Goal: Find specific page/section: Find specific page/section

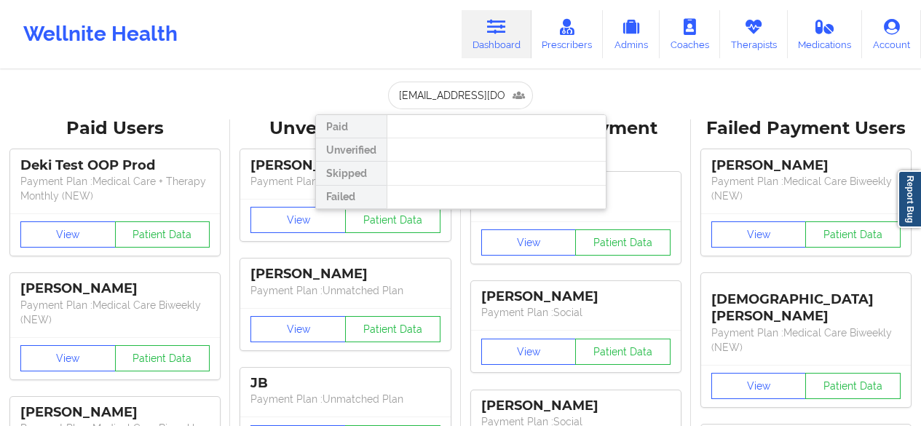
click at [493, 88] on input "[EMAIL_ADDRESS][DOMAIN_NAME]" at bounding box center [460, 96] width 144 height 28
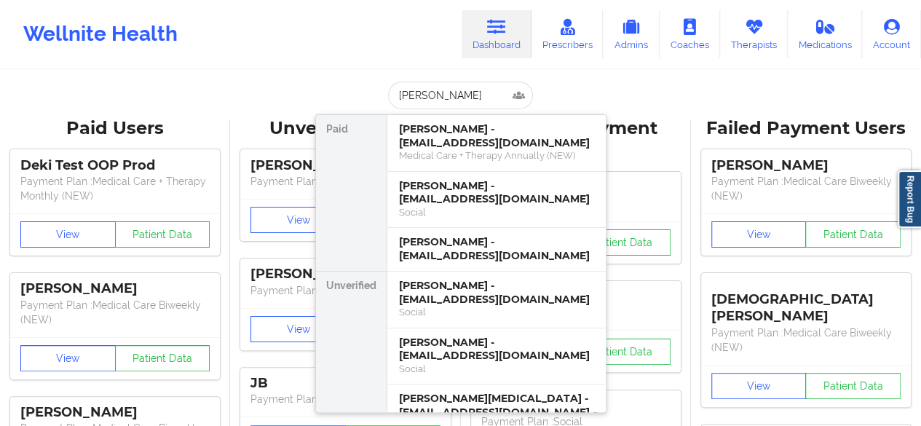
type input "[PERSON_NAME]"
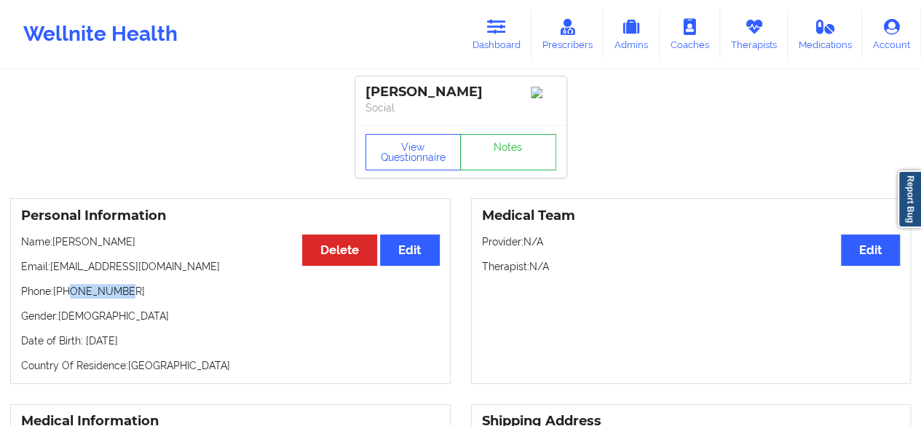
drag, startPoint x: 67, startPoint y: 296, endPoint x: 116, endPoint y: 298, distance: 48.8
click at [116, 298] on p "Phone: [PHONE_NUMBER]" at bounding box center [230, 291] width 418 height 15
drag, startPoint x: 65, startPoint y: 293, endPoint x: 146, endPoint y: 293, distance: 80.8
click at [146, 293] on p "Phone: [PHONE_NUMBER]" at bounding box center [230, 291] width 418 height 15
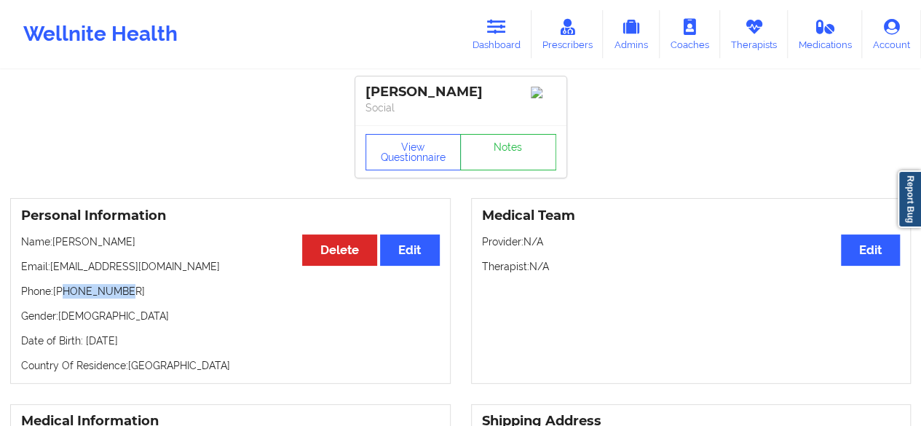
copy p "5613121968"
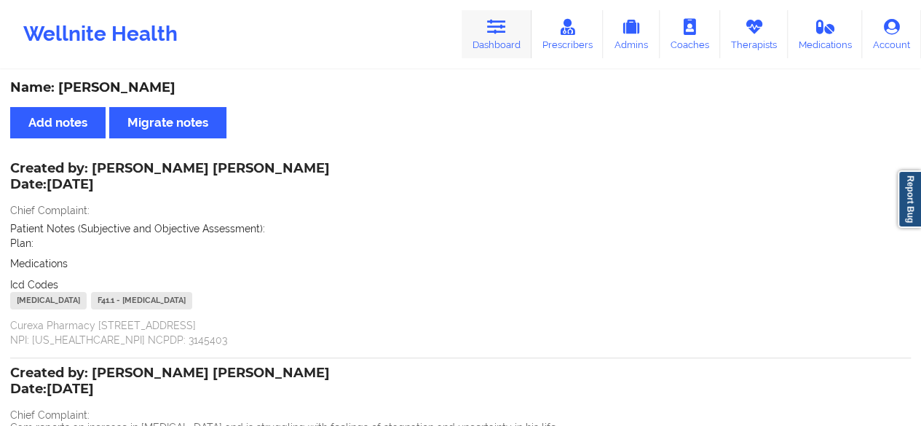
click at [498, 41] on link "Dashboard" at bounding box center [496, 34] width 70 height 48
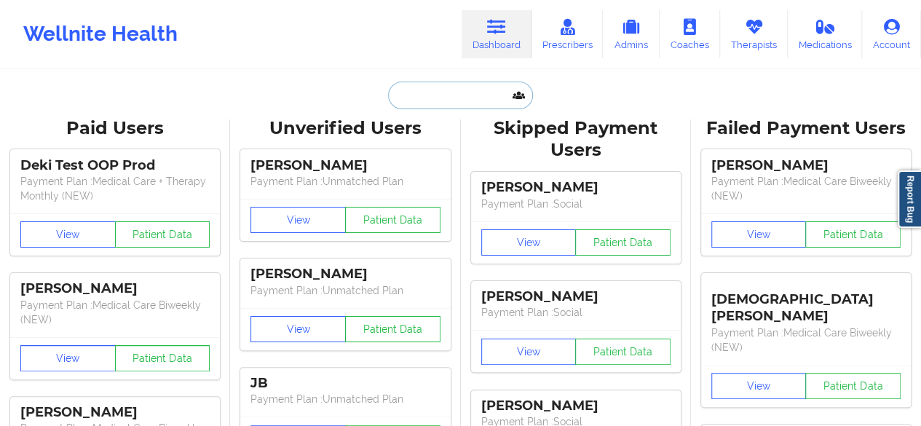
click at [440, 95] on input "text" at bounding box center [460, 96] width 144 height 28
paste input "salaizsonja@icloud.com"
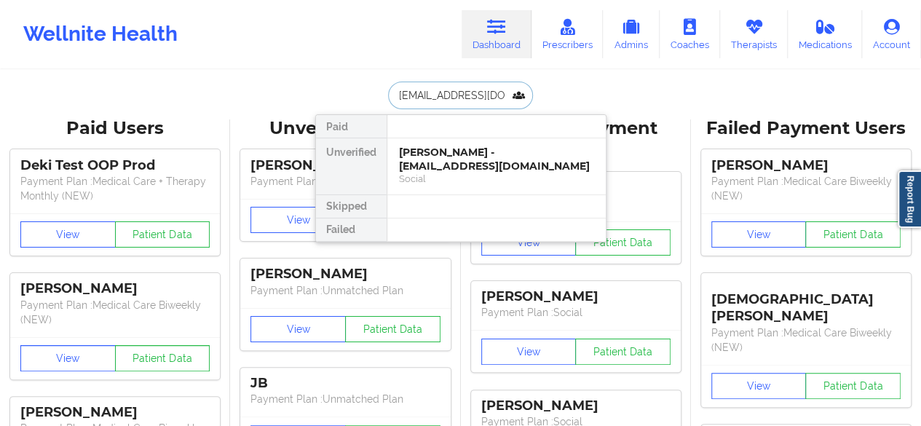
type input "salaizsonja@icloud.com"
click at [466, 187] on div "Sonja Salaiz - salaizsonja@icloud.com Social" at bounding box center [496, 166] width 218 height 56
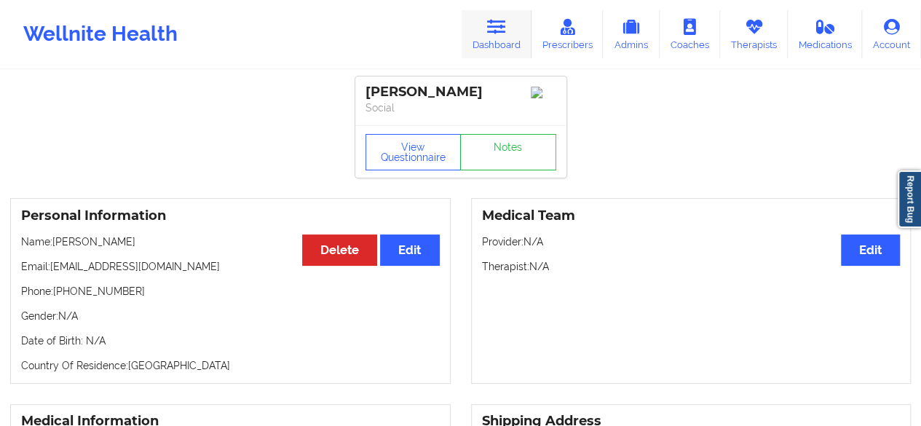
click at [492, 19] on icon at bounding box center [496, 27] width 19 height 16
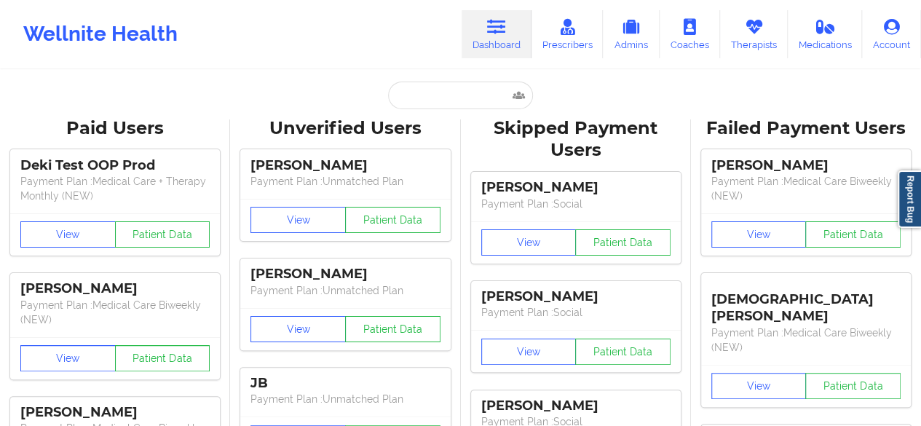
click at [437, 106] on input "text" at bounding box center [460, 96] width 144 height 28
paste input "dayshaviz@yahoo.com"
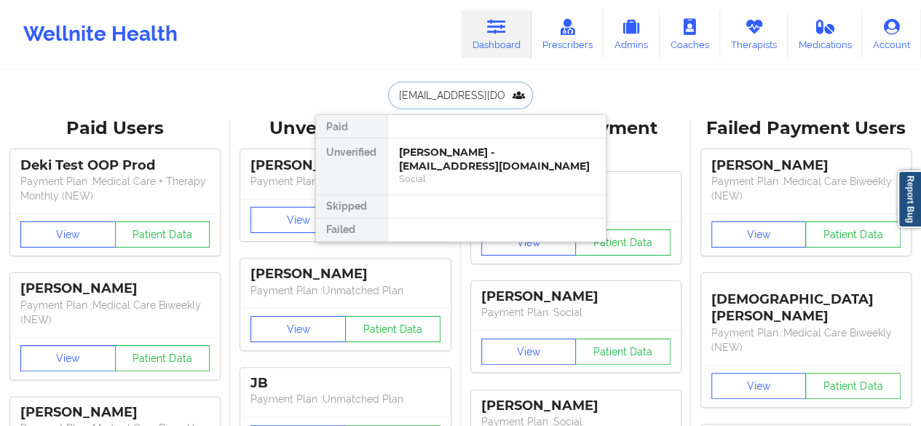
type input "dayshaviz@yahoo.com"
click at [419, 162] on div "Daysha Vizcarrondo - dayshaviz@yahoo.com" at bounding box center [496, 159] width 195 height 27
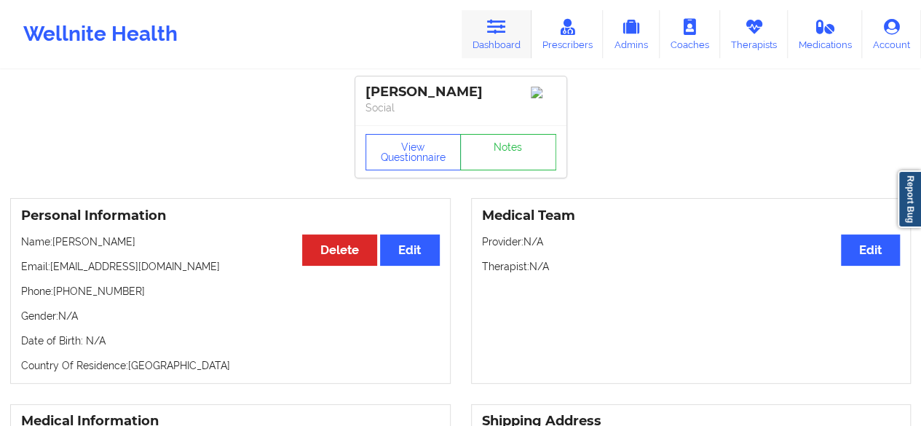
click at [508, 39] on link "Dashboard" at bounding box center [496, 34] width 70 height 48
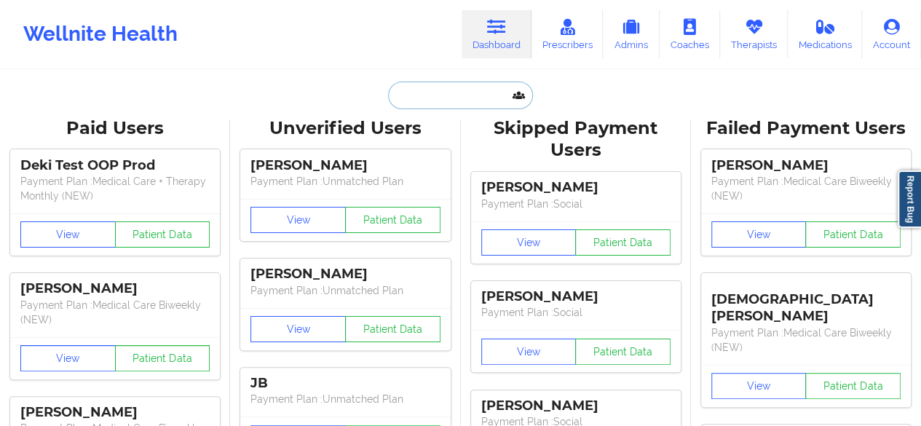
click at [480, 92] on input "text" at bounding box center [460, 96] width 144 height 28
paste input "ashliehillius@gmail.com"
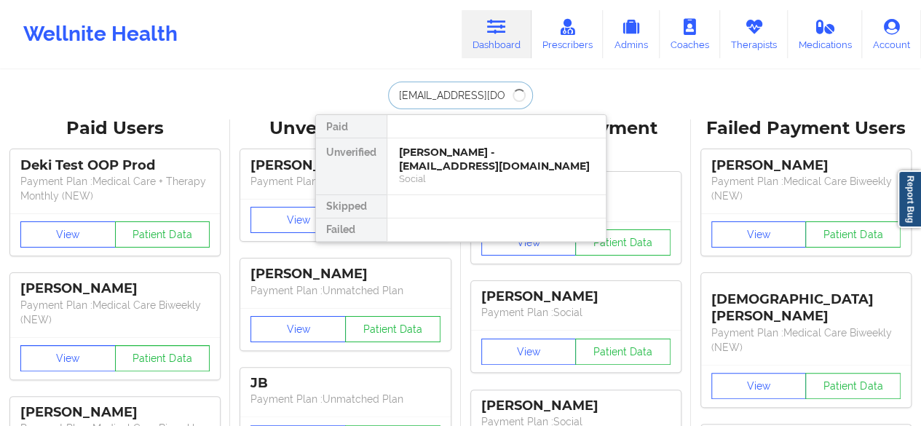
type input "ashliehillius@gmail.com"
click at [445, 184] on div "Social" at bounding box center [496, 178] width 195 height 12
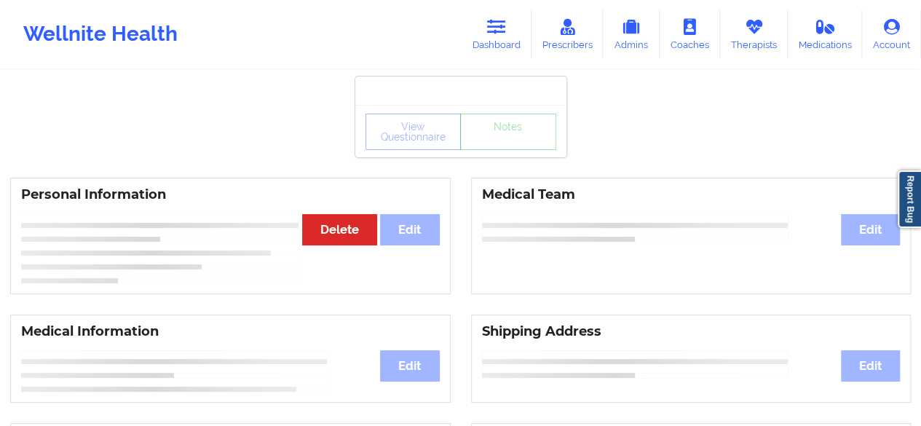
click at [445, 184] on div "Personal Information Edit Delete" at bounding box center [230, 236] width 440 height 116
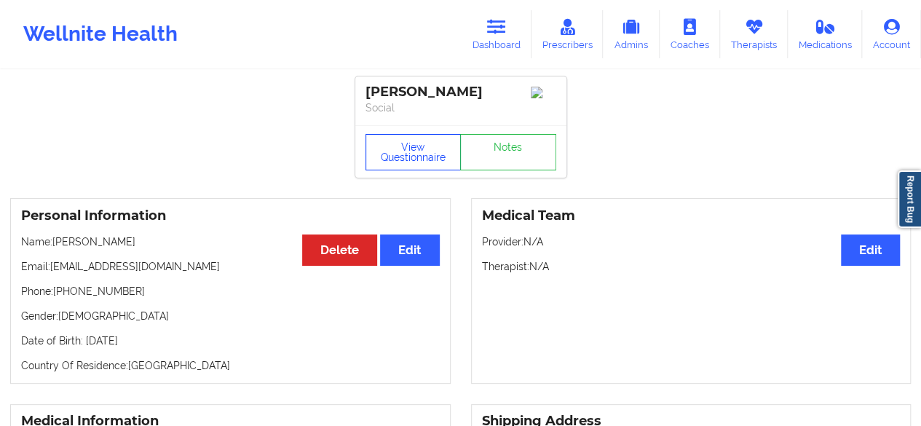
click at [422, 148] on button "View Questionnaire" at bounding box center [413, 152] width 96 height 36
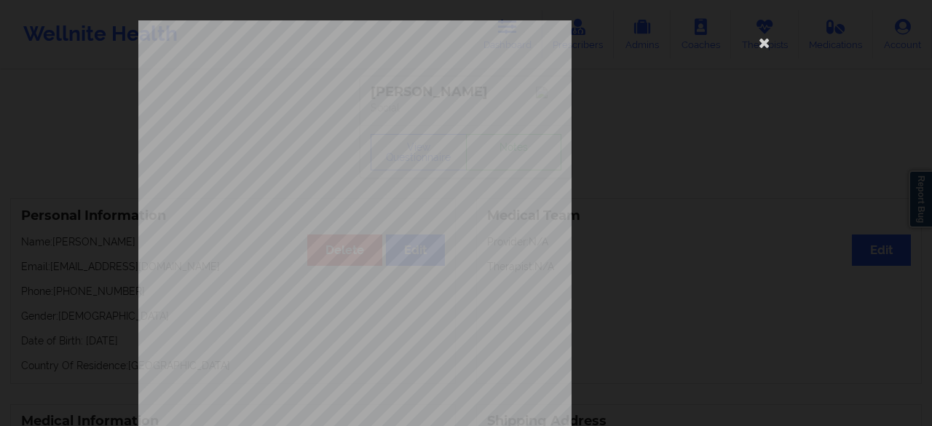
scroll to position [268, 0]
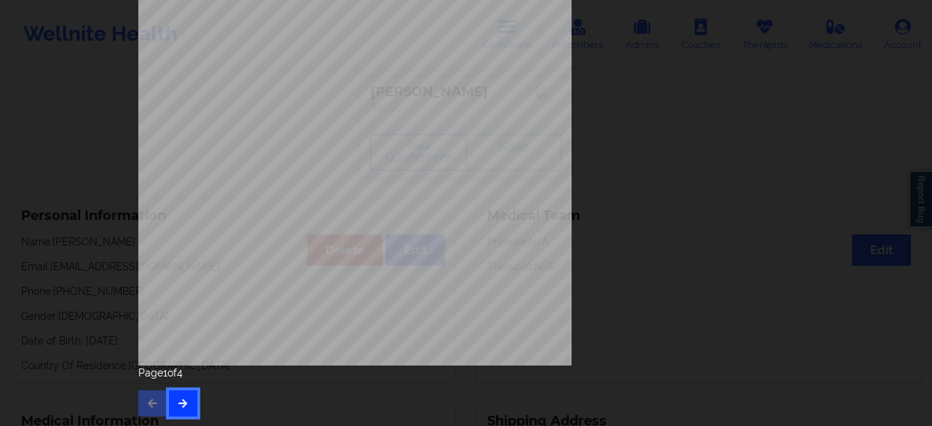
click at [177, 398] on icon "button" at bounding box center [183, 402] width 12 height 9
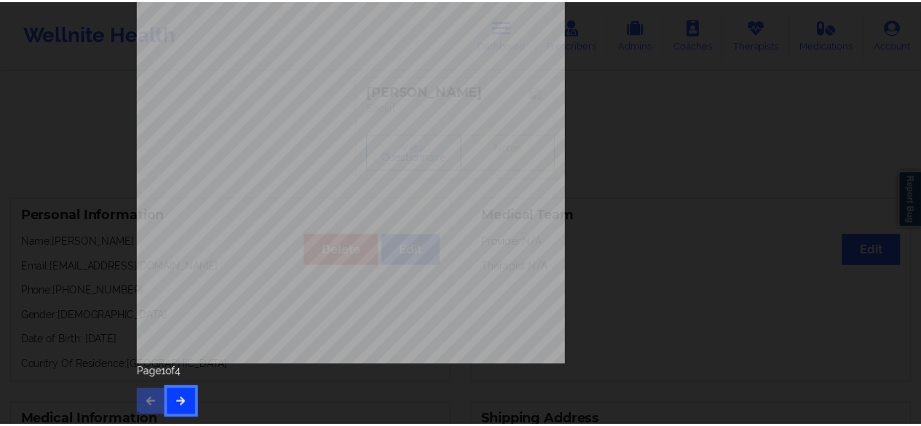
scroll to position [0, 0]
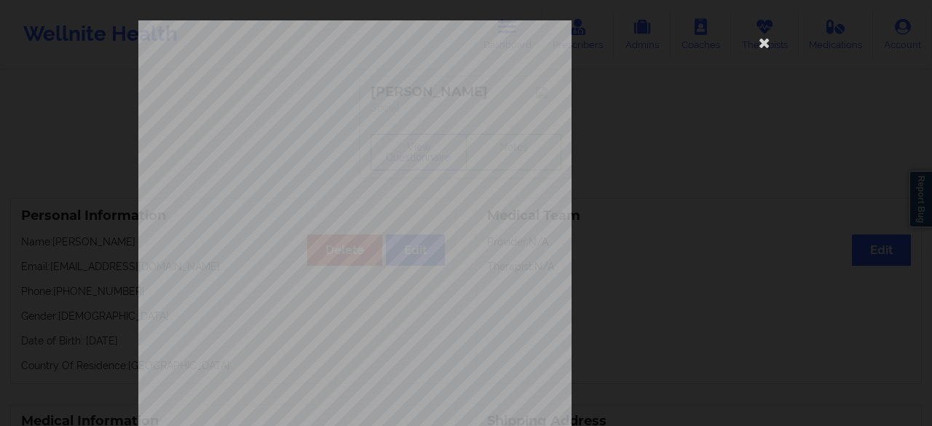
drag, startPoint x: 921, startPoint y: 162, endPoint x: 923, endPoint y: 170, distance: 7.4
click at [920, 170] on div "Feeling nervous, anxious, or on edge Not being able to stop or control worrying…" at bounding box center [466, 213] width 932 height 426
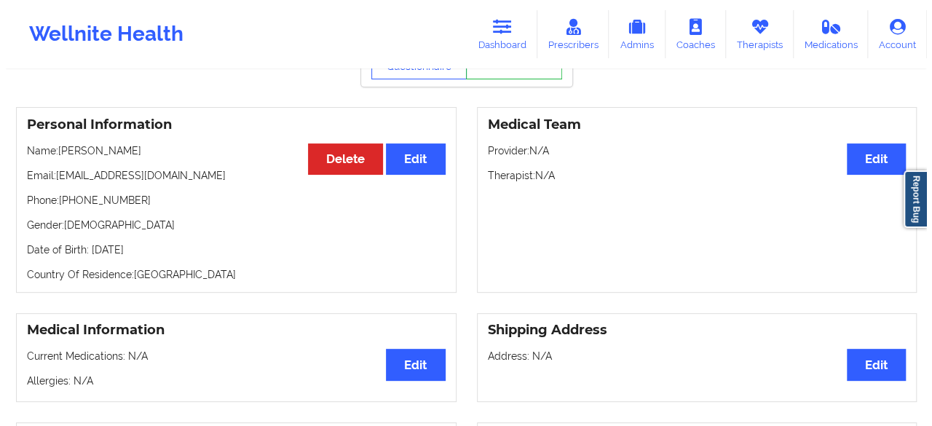
scroll to position [17, 0]
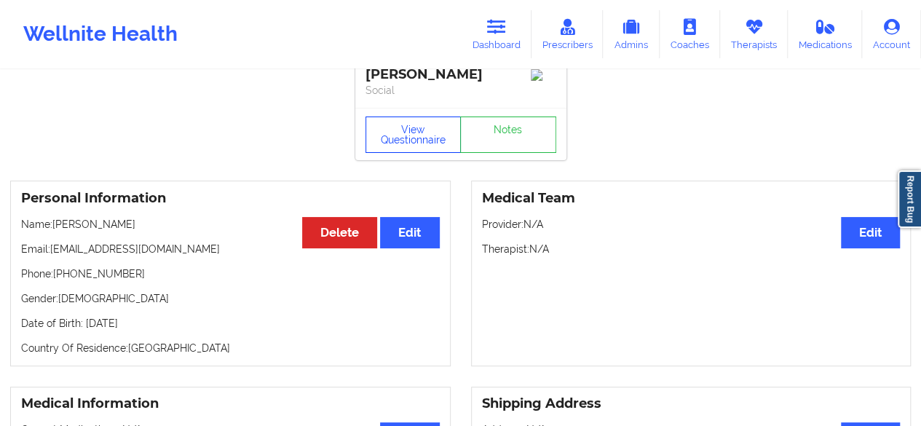
click at [416, 146] on button "View Questionnaire" at bounding box center [413, 134] width 96 height 36
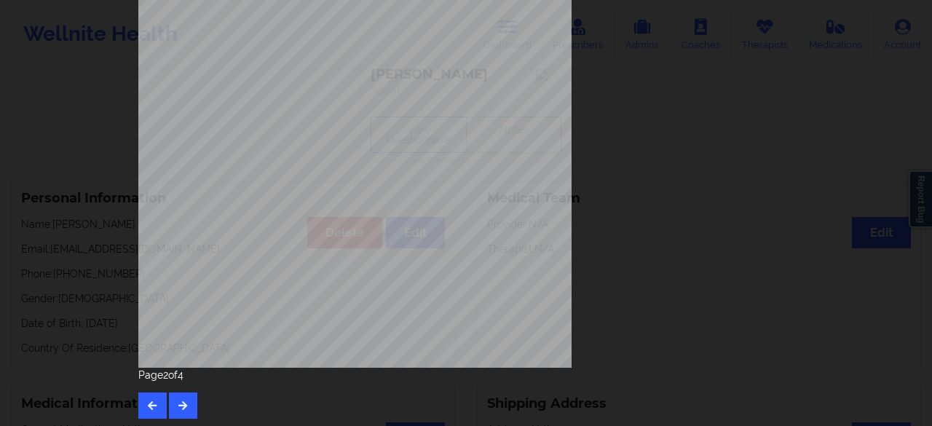
scroll to position [264, 0]
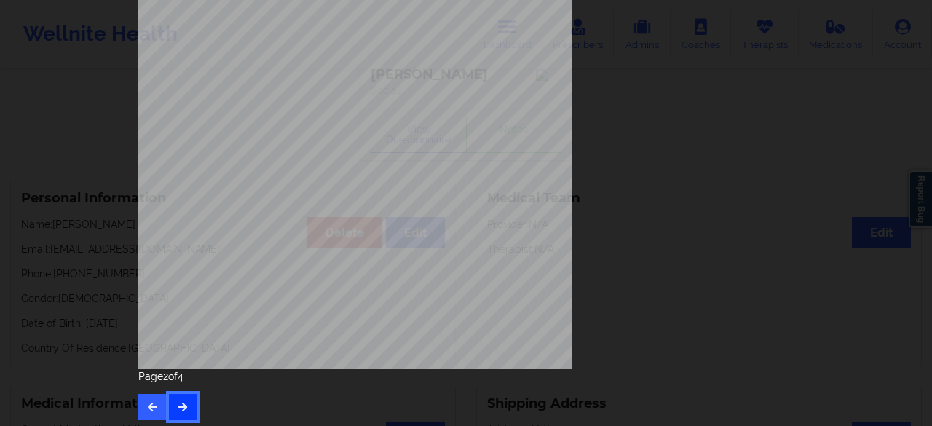
click at [180, 394] on button "button" at bounding box center [183, 407] width 28 height 26
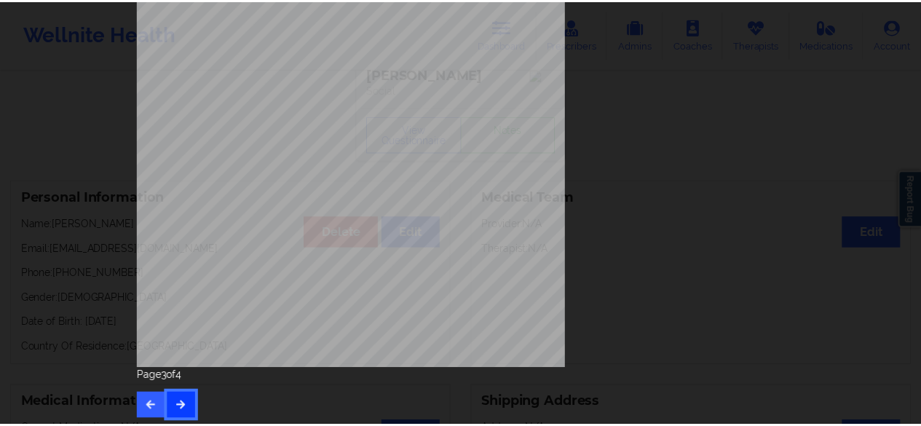
scroll to position [0, 0]
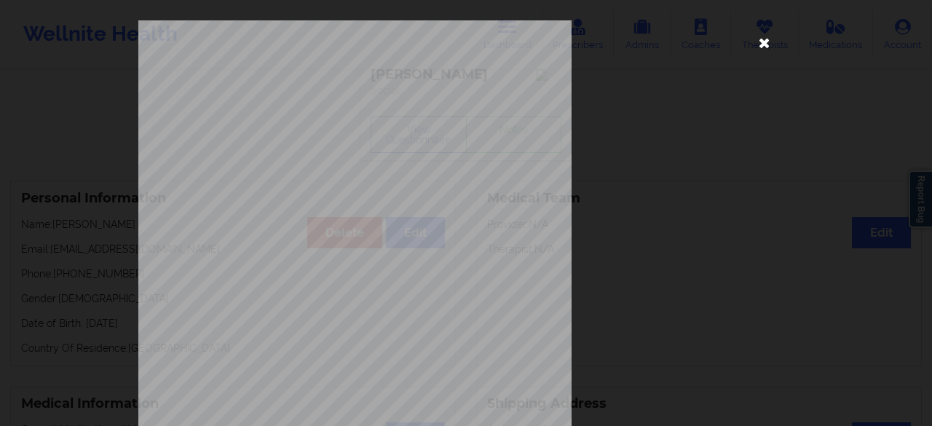
click at [761, 39] on icon at bounding box center [764, 42] width 23 height 23
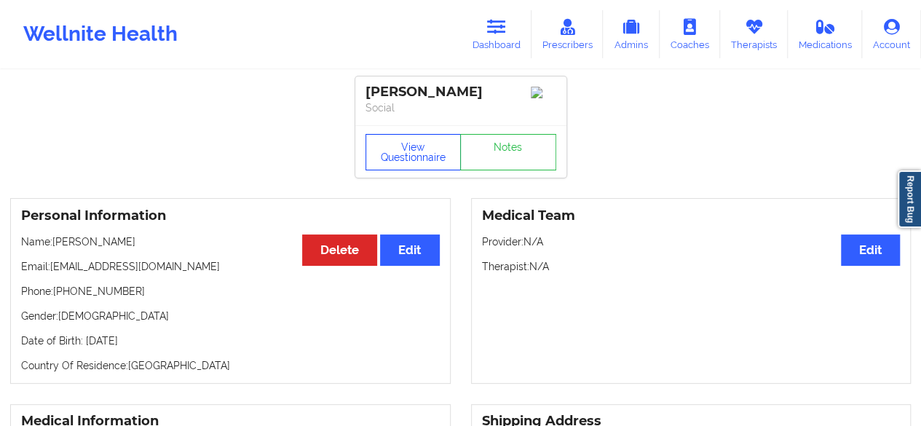
click at [418, 154] on button "View Questionnaire" at bounding box center [413, 152] width 96 height 36
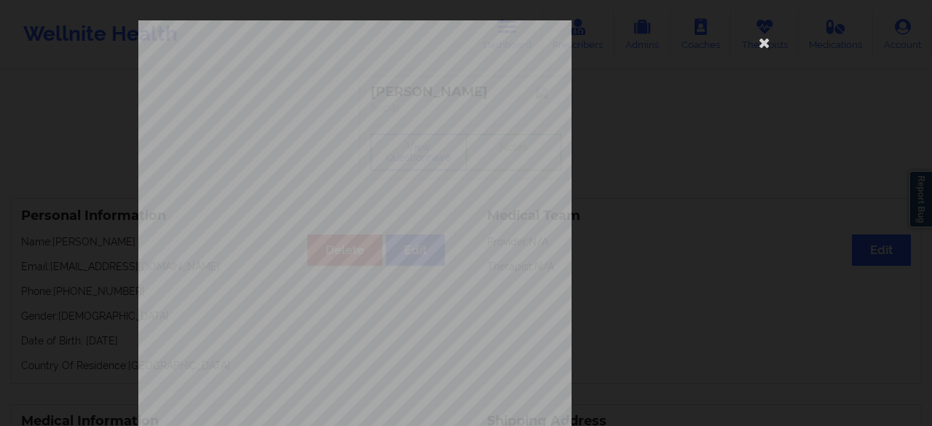
scroll to position [268, 0]
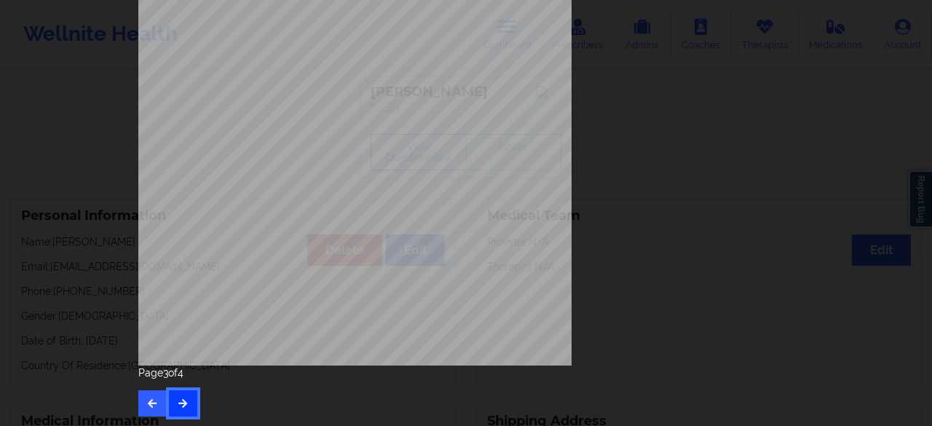
click at [185, 407] on button "button" at bounding box center [183, 403] width 28 height 26
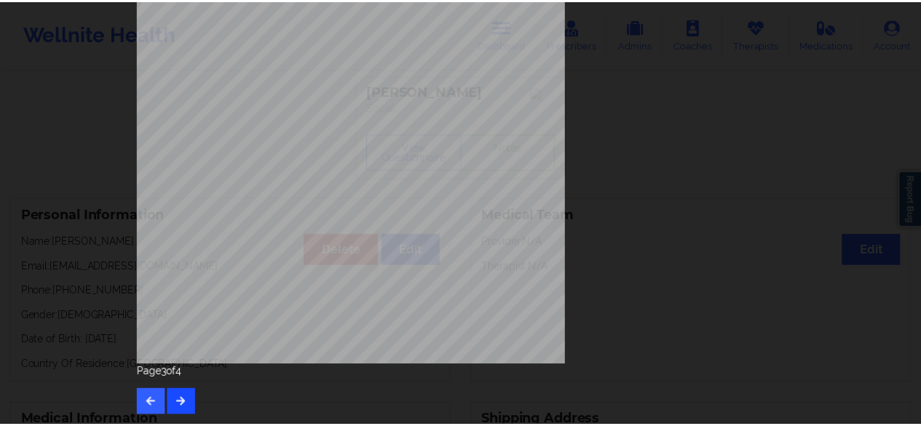
scroll to position [0, 0]
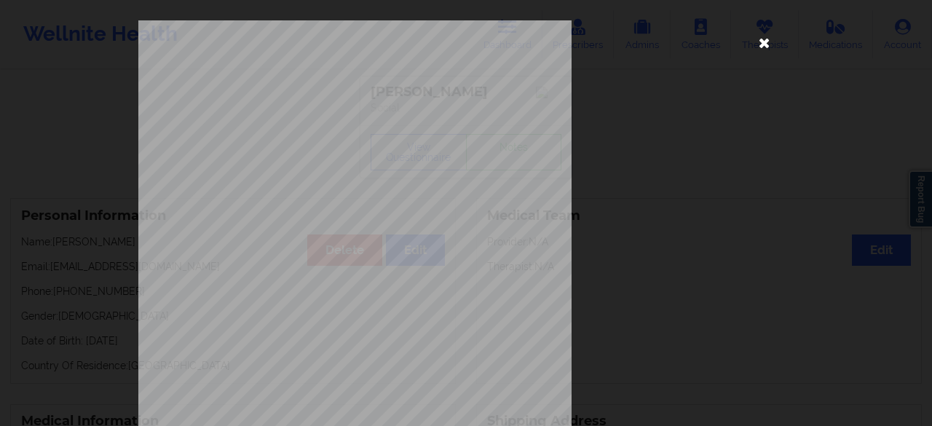
click at [763, 41] on icon at bounding box center [764, 42] width 23 height 23
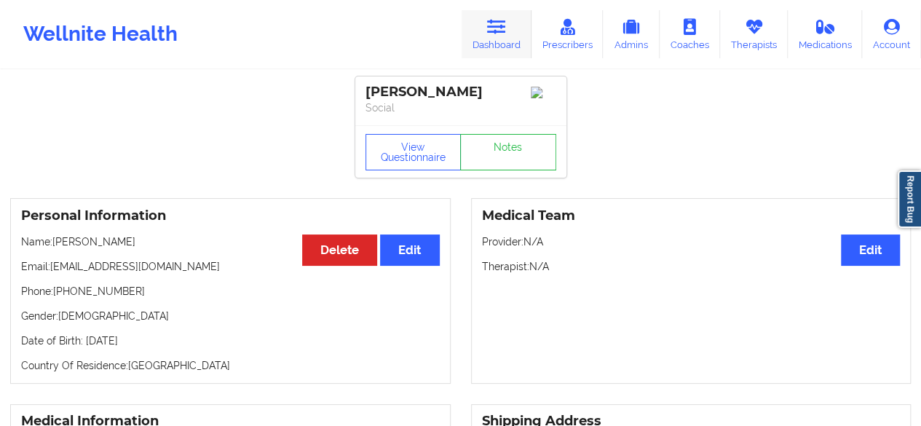
click at [488, 25] on link "Dashboard" at bounding box center [496, 34] width 70 height 48
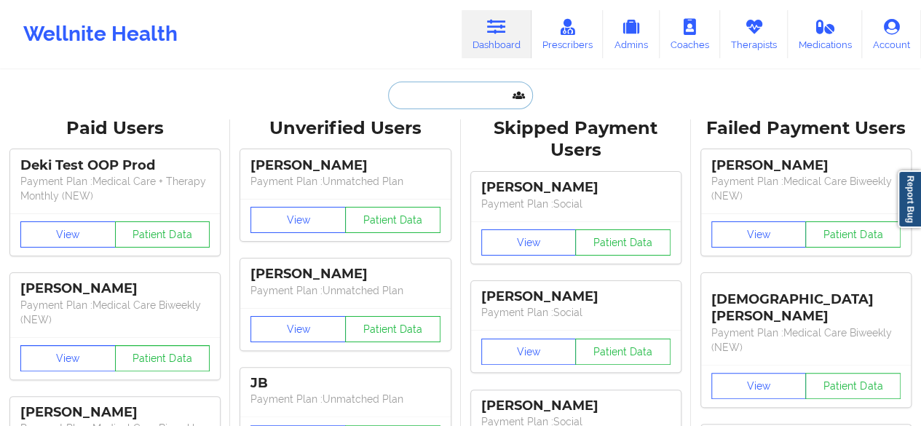
click at [437, 94] on input "text" at bounding box center [460, 96] width 144 height 28
paste input "GOLDLEAFFRAMING@HOTMAIL.COM"
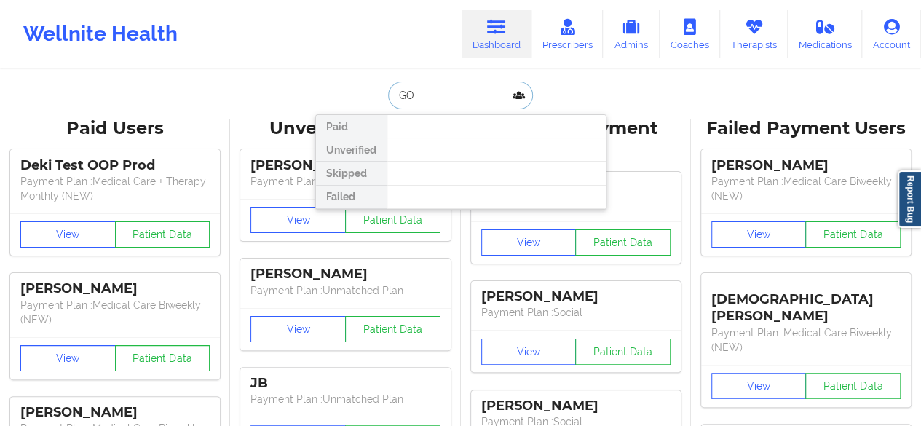
type input "G"
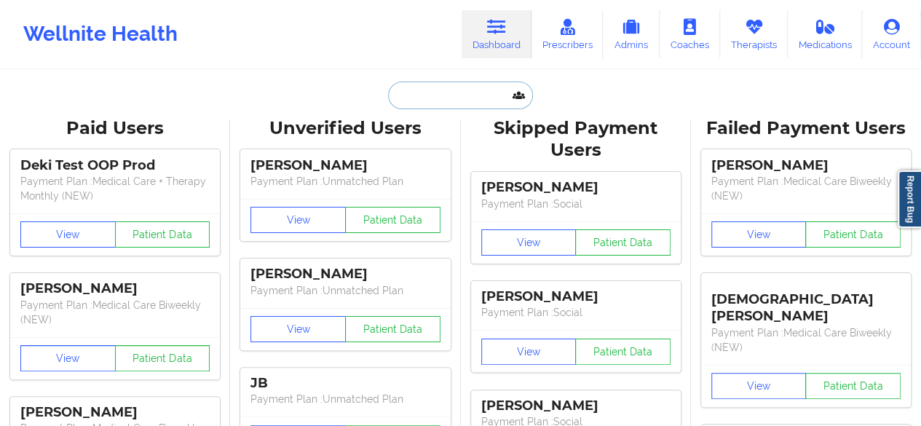
paste input "terricandice55678@gmail.com"
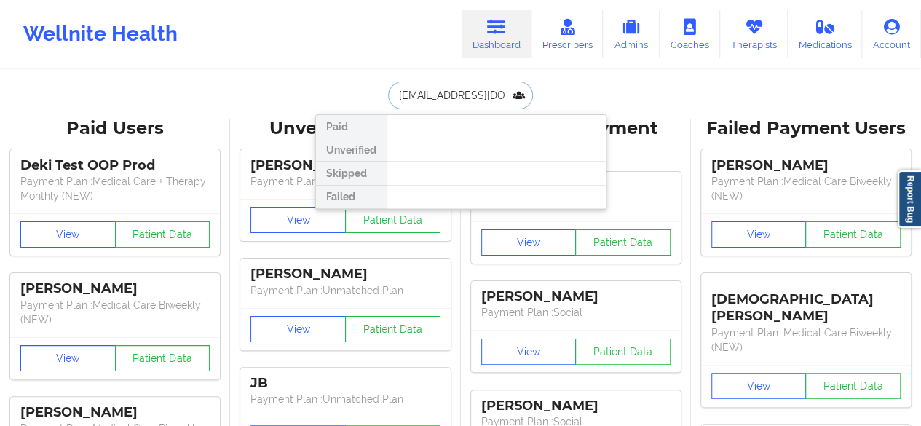
scroll to position [0, 25]
type input "terricandice55678@gmail.com"
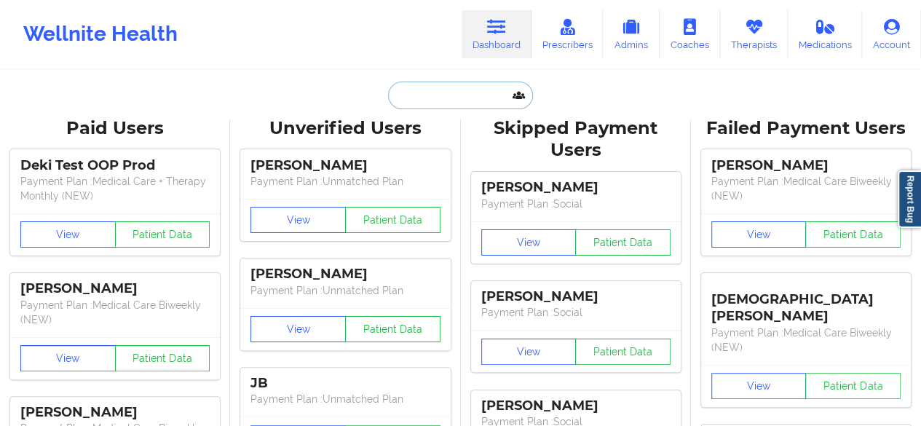
click at [424, 94] on input "text" at bounding box center [460, 96] width 144 height 28
paste input "ELSA TALERO SIERRA"
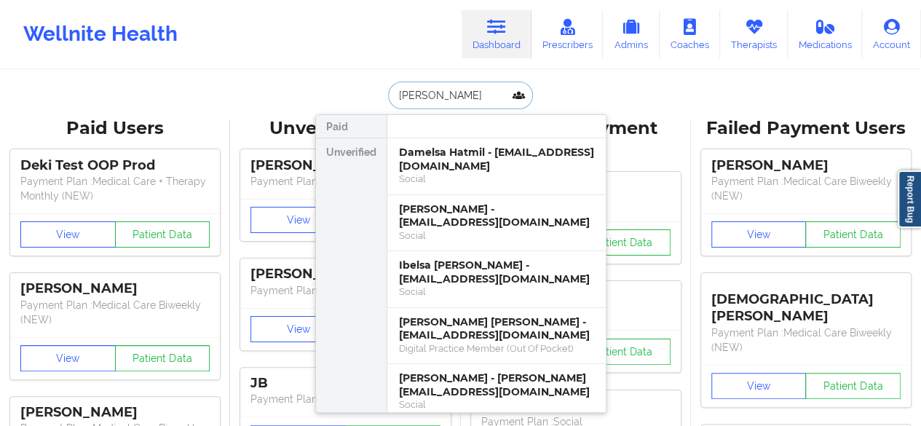
type input "ELSA"
